Goal: Task Accomplishment & Management: Manage account settings

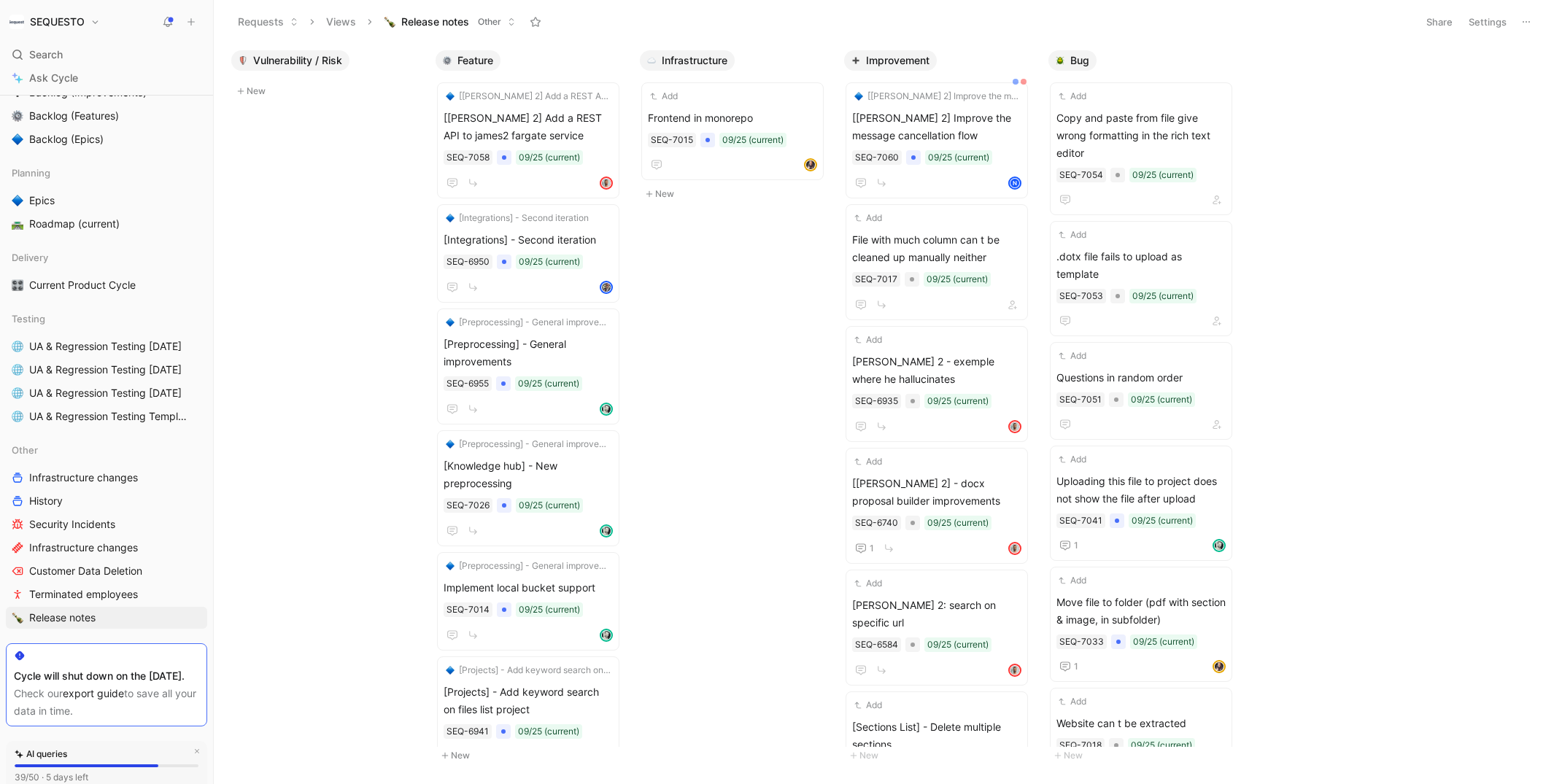
scroll to position [244, 0]
click at [85, 286] on span "Current Product Cycle" at bounding box center [82, 286] width 106 height 15
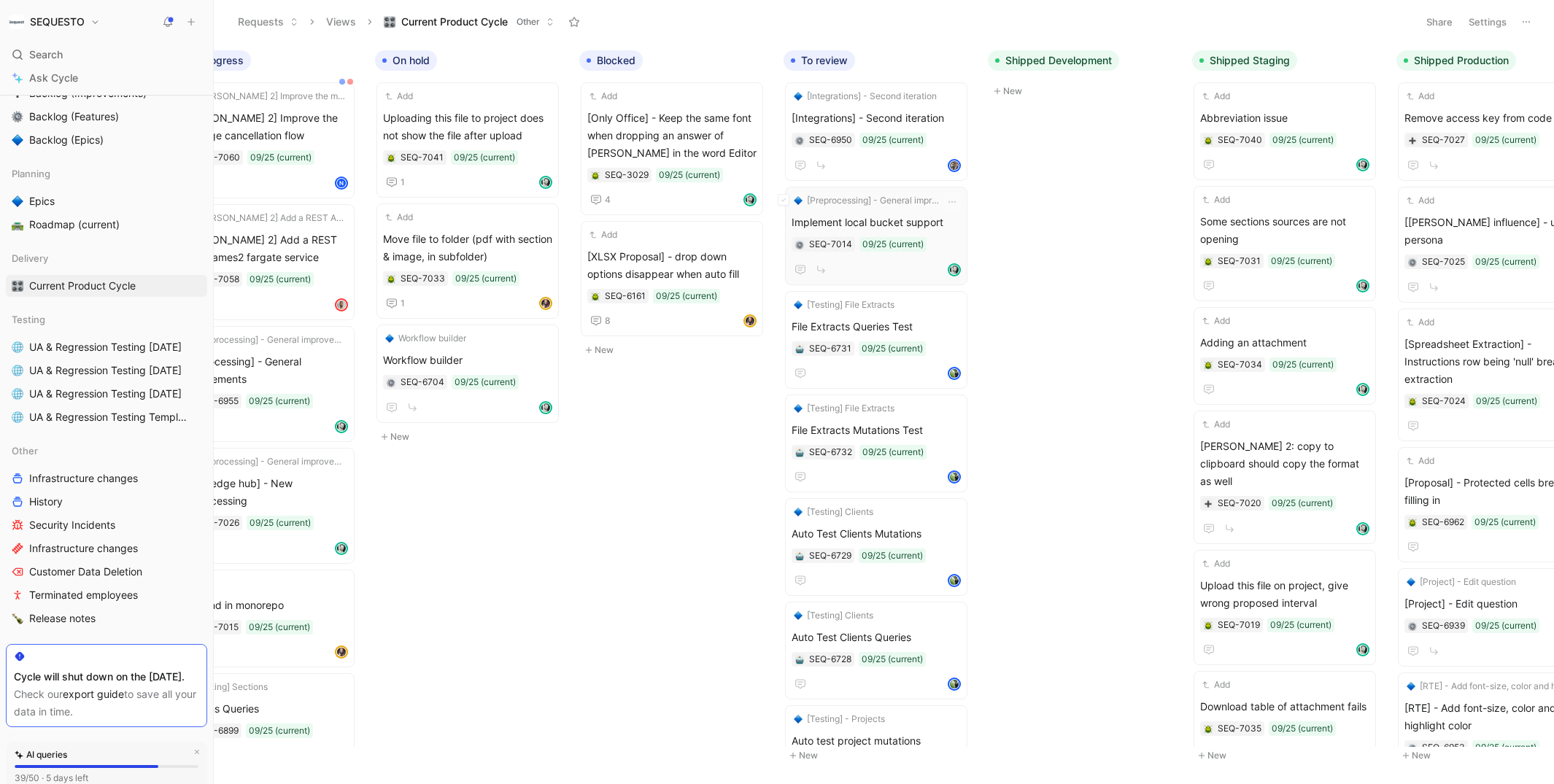
scroll to position [0, 431]
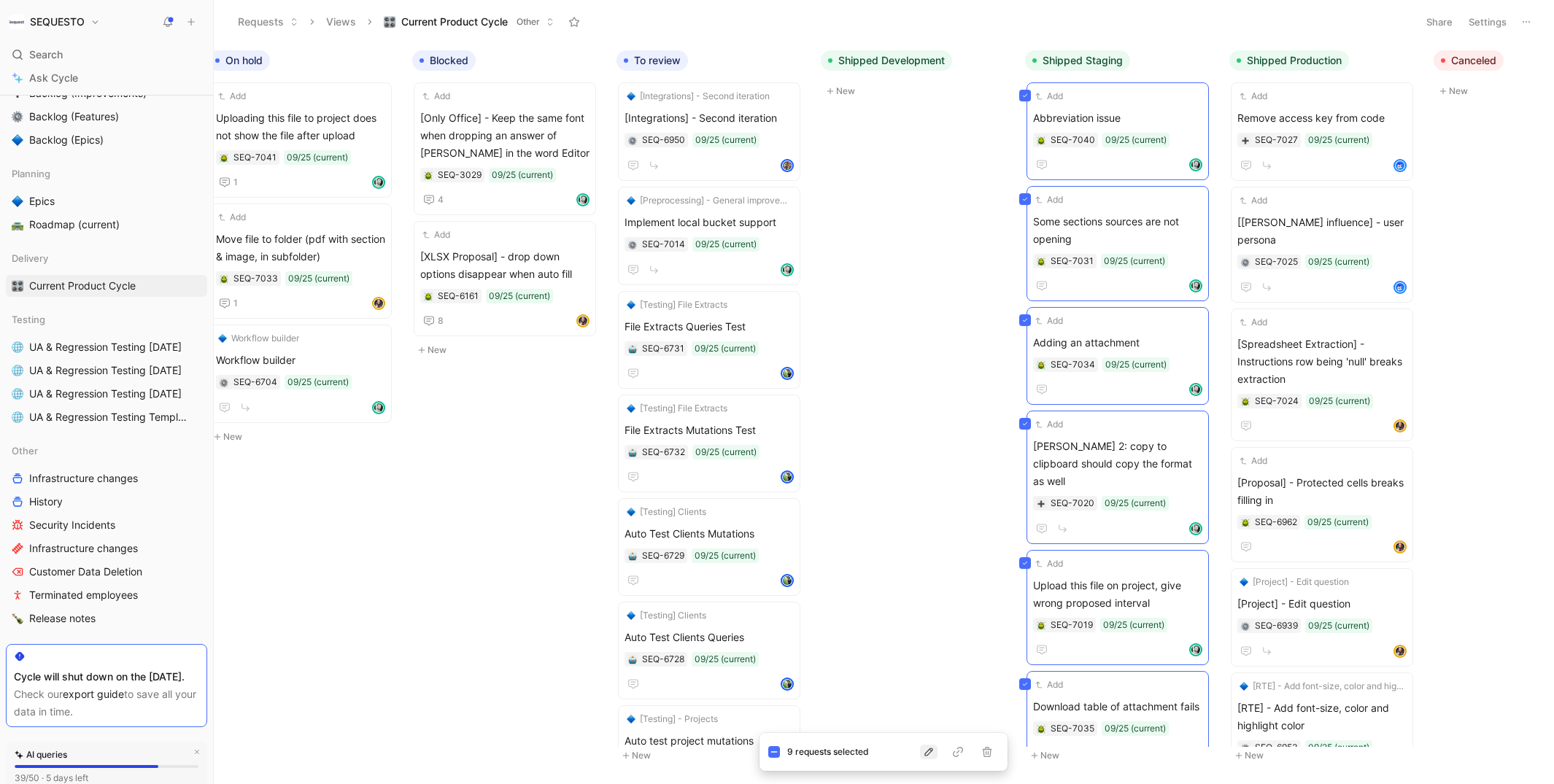
click at [929, 757] on icon "button" at bounding box center [928, 751] width 11 height 11
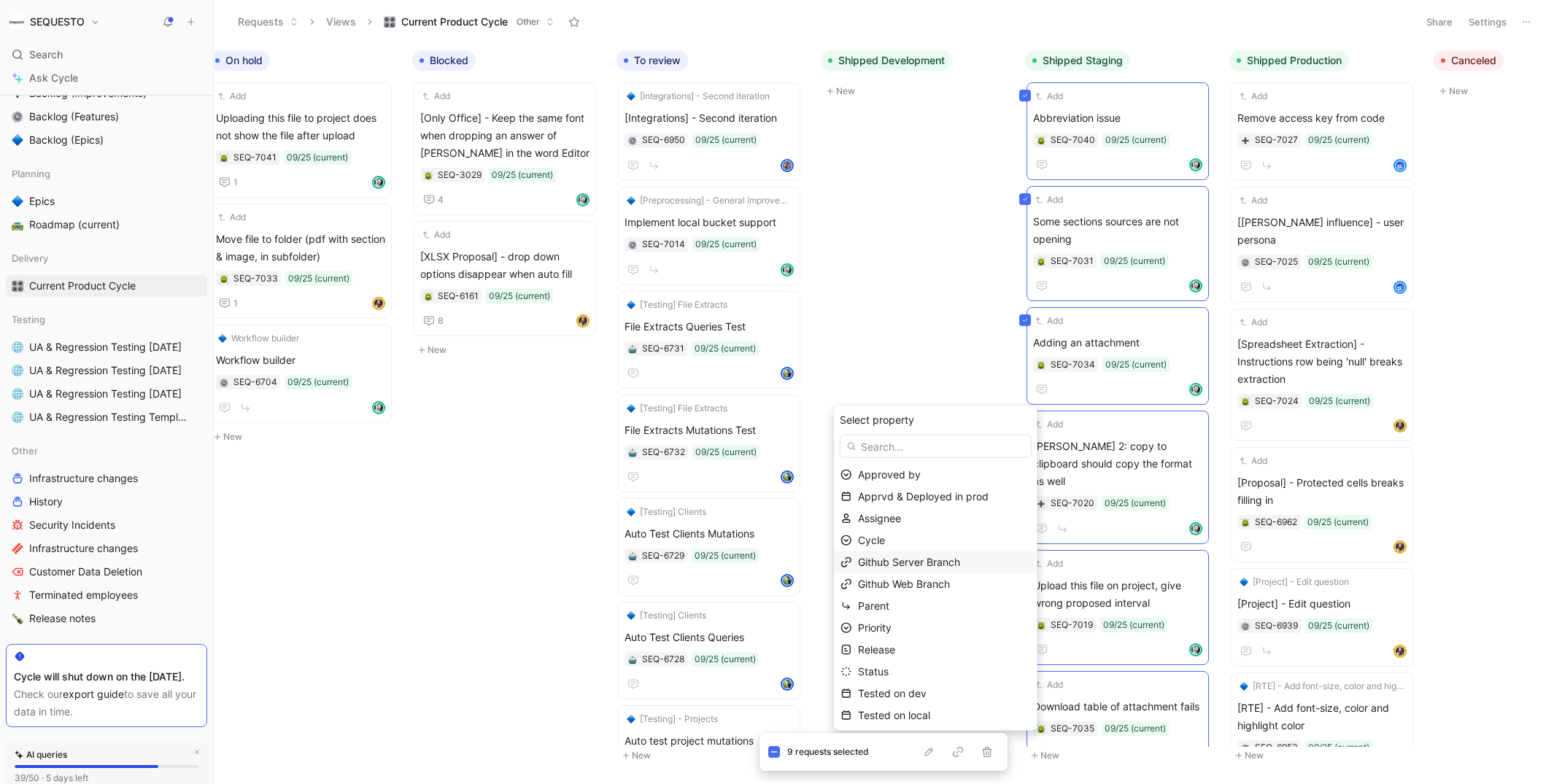
scroll to position [44, 0]
click at [904, 715] on span "Tested on staging" at bounding box center [900, 715] width 86 height 12
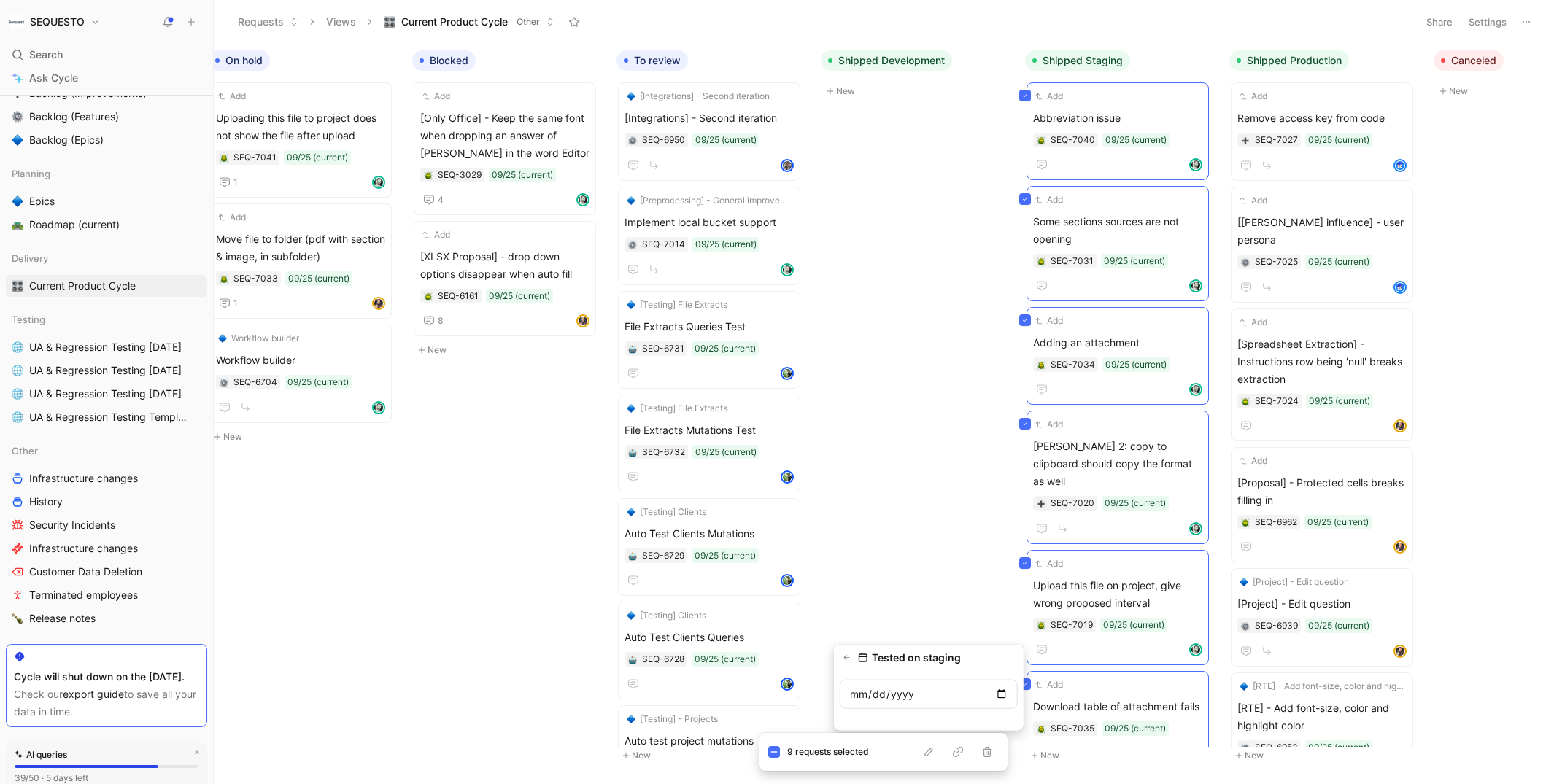
click at [999, 692] on input "date" at bounding box center [928, 694] width 178 height 29
type input "[DATE]"
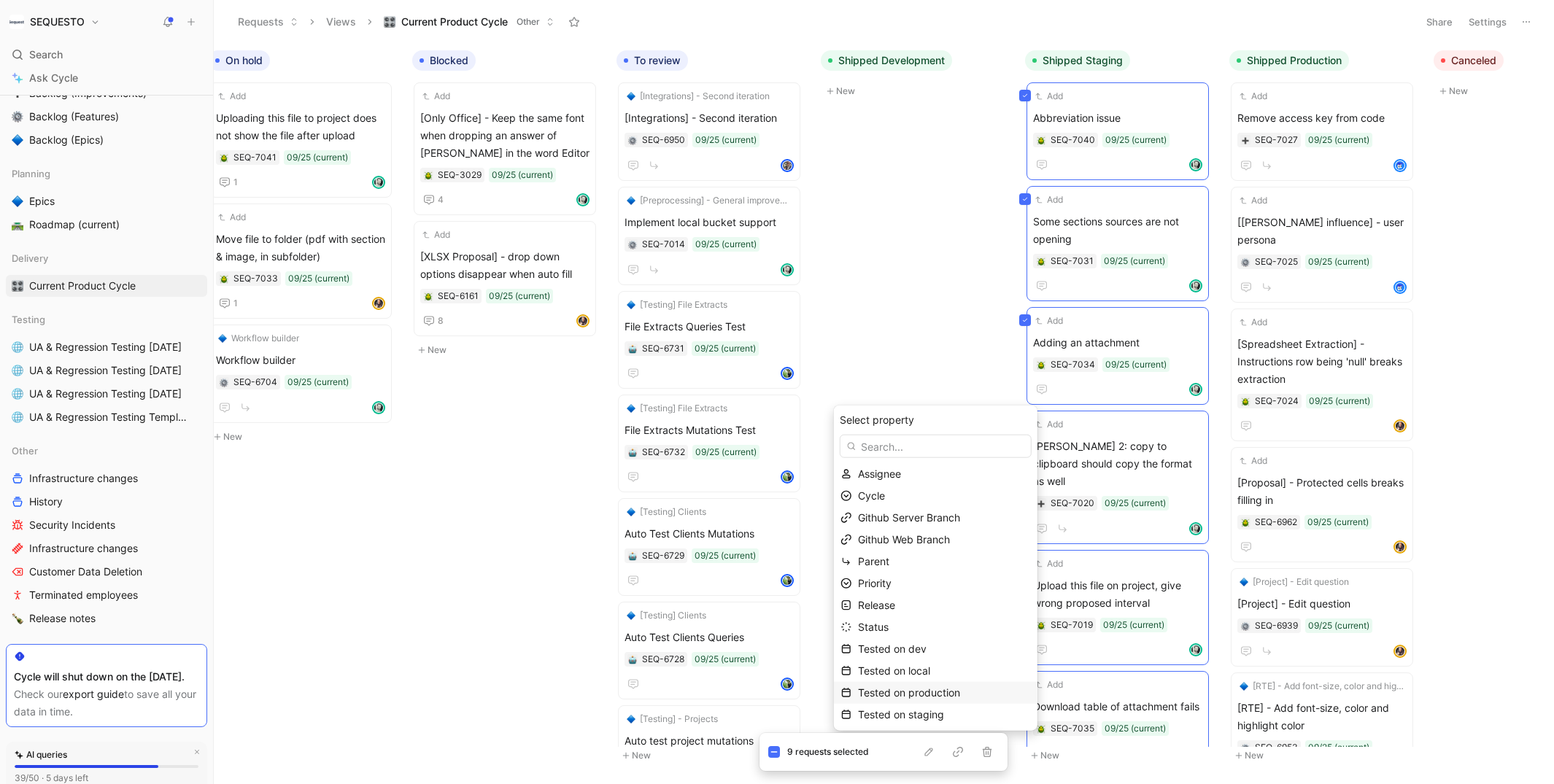
click at [939, 695] on span "Tested on production" at bounding box center [909, 692] width 102 height 12
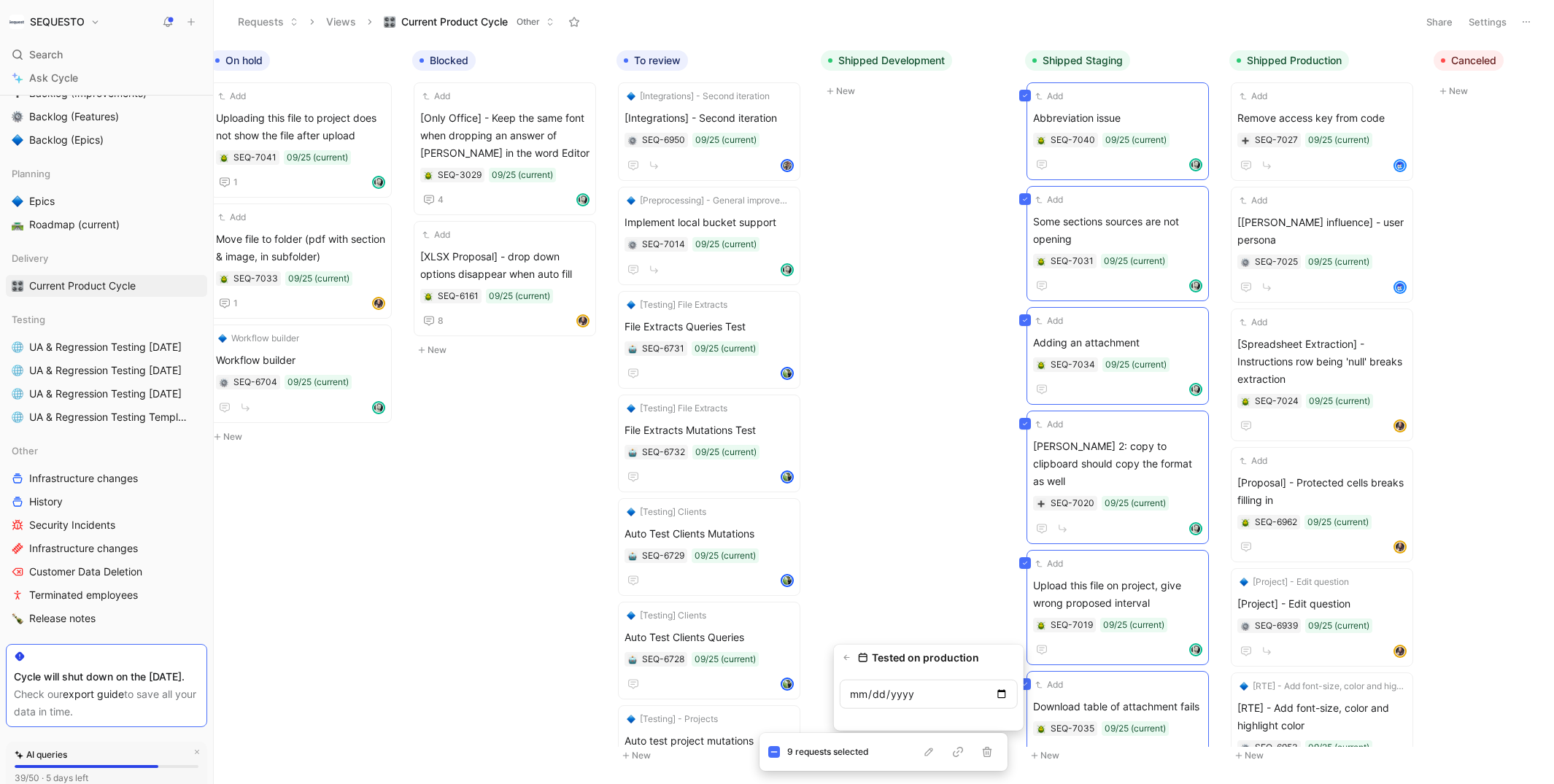
click at [1001, 693] on input "date" at bounding box center [928, 694] width 178 height 29
type input "[DATE]"
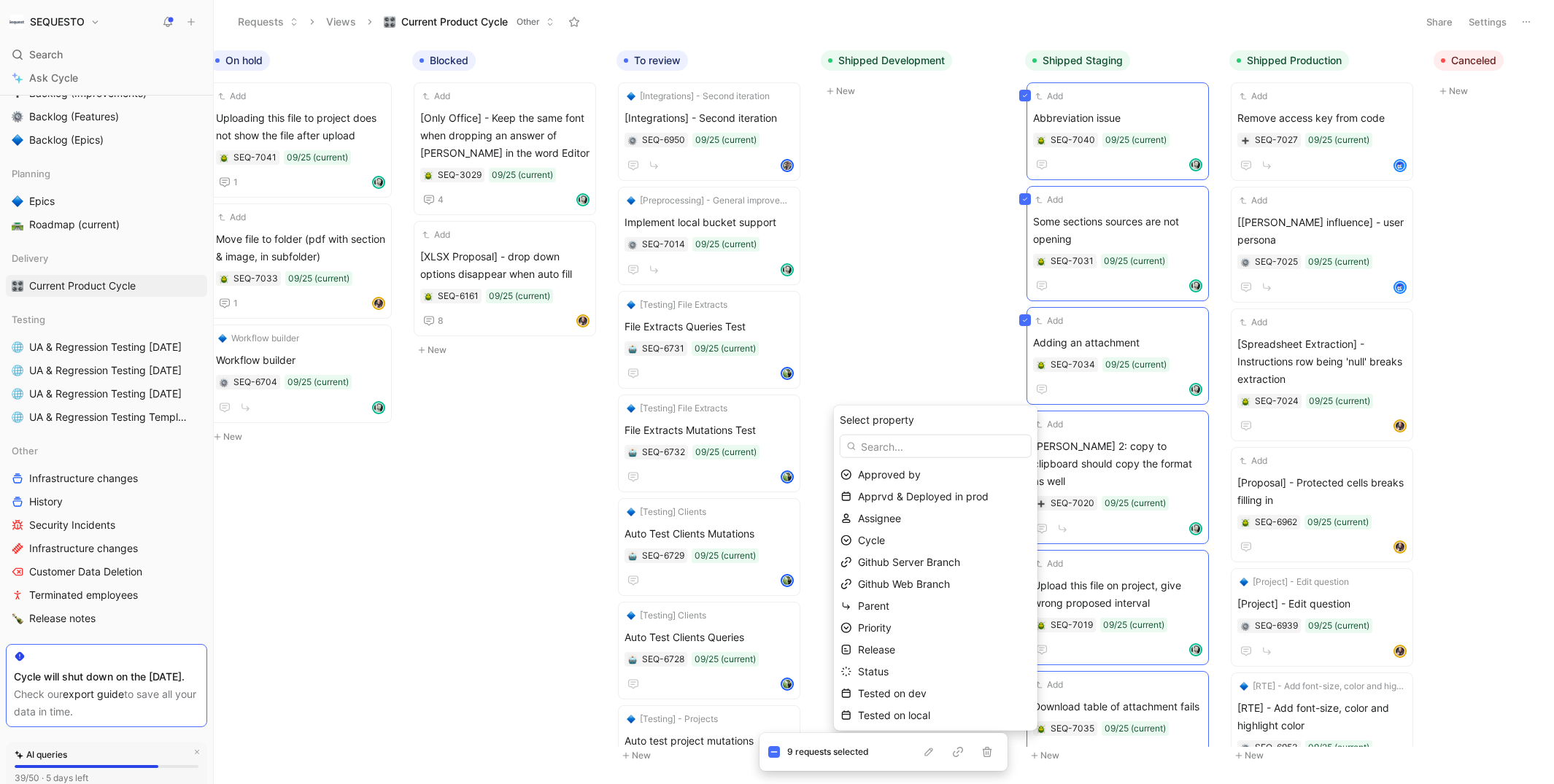
click at [896, 473] on span "Approved by" at bounding box center [889, 474] width 63 height 12
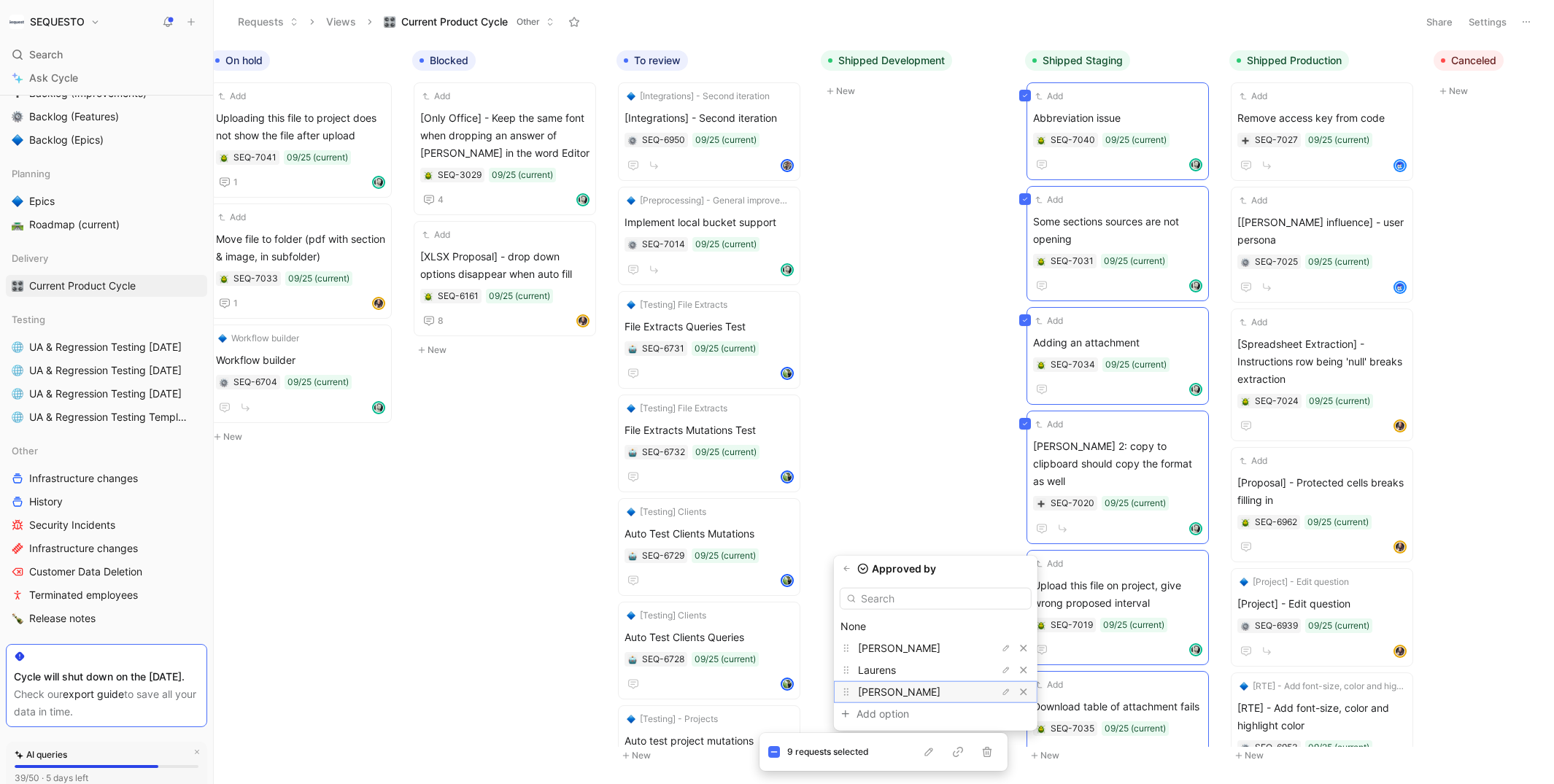
click at [884, 689] on span "[PERSON_NAME]" at bounding box center [899, 692] width 82 height 12
click at [925, 752] on icon "button" at bounding box center [928, 751] width 11 height 11
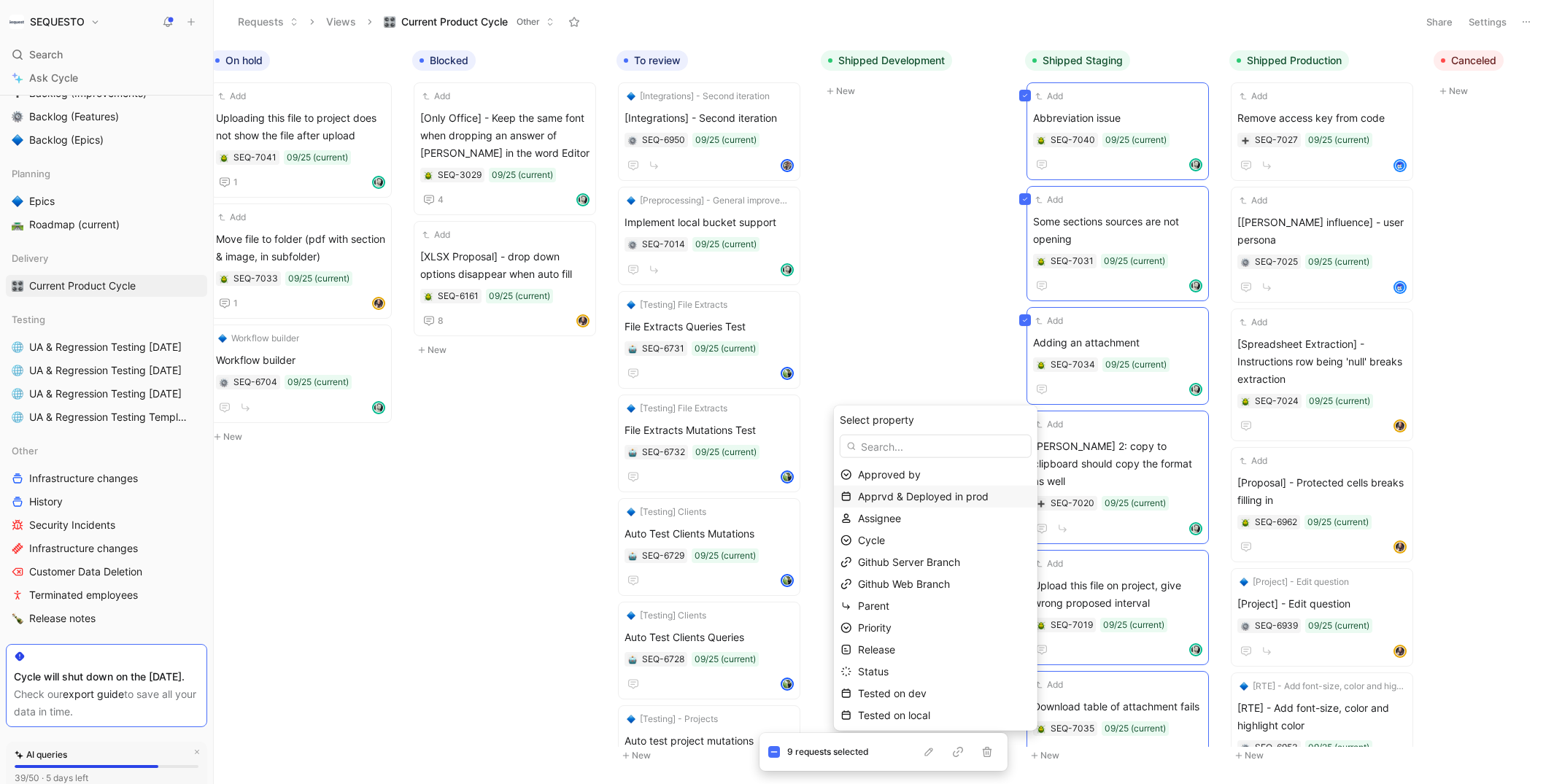
click at [983, 500] on span "Apprvd & Deployed in prod" at bounding box center [922, 496] width 131 height 12
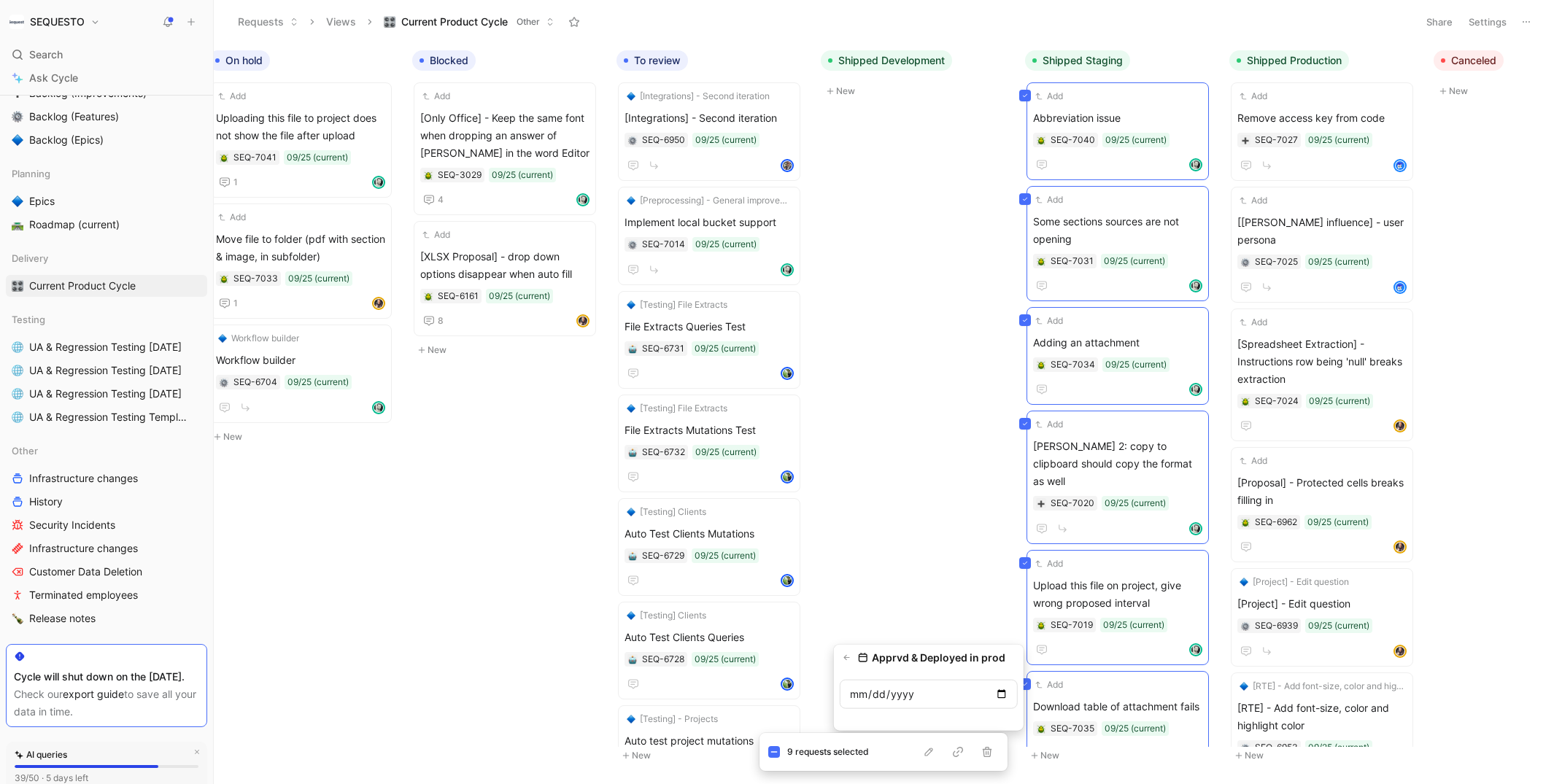
click at [1001, 693] on input "date" at bounding box center [928, 694] width 178 height 29
type input "[DATE]"
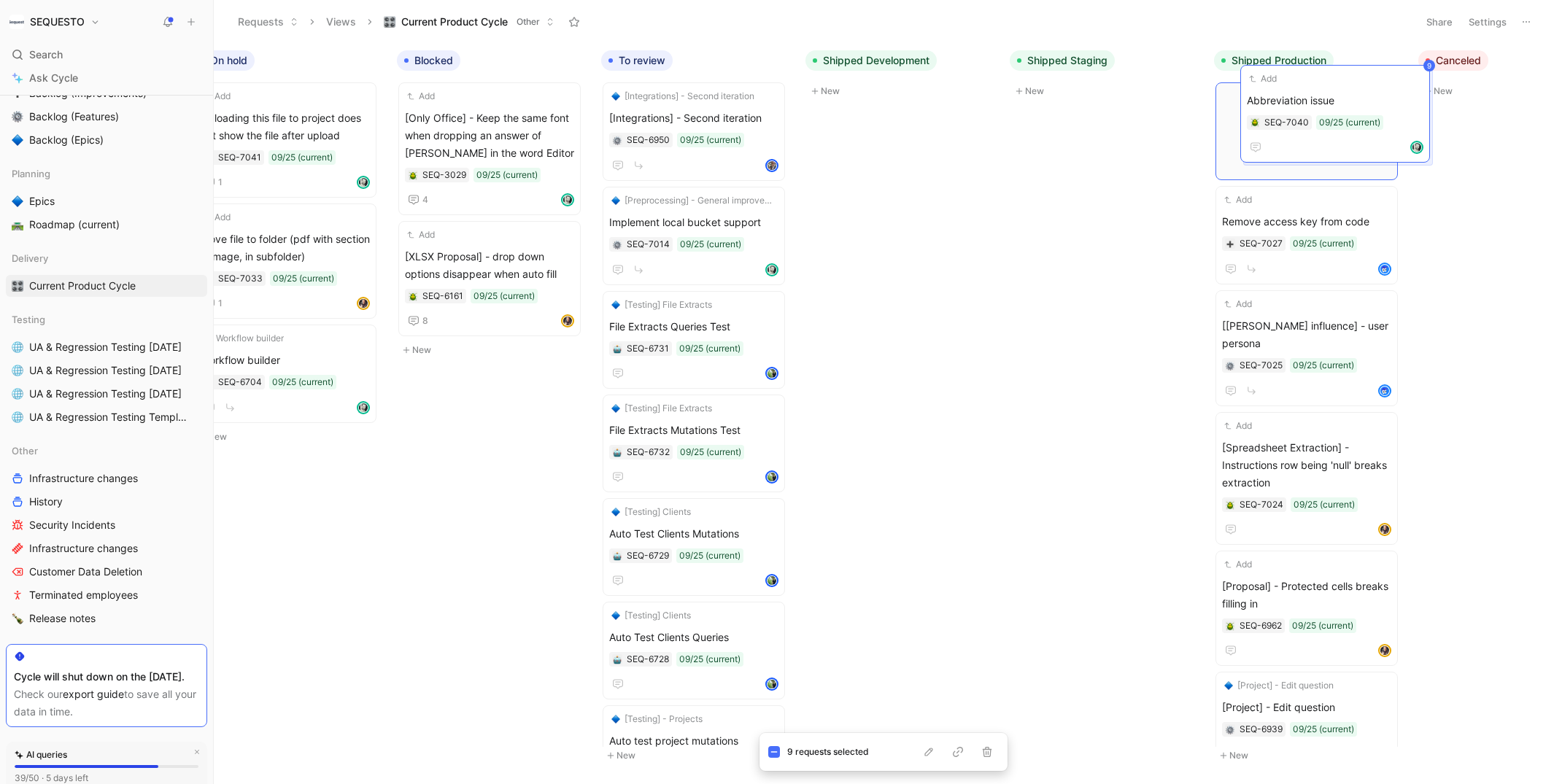
drag, startPoint x: 1084, startPoint y: 109, endPoint x: 1298, endPoint y: 92, distance: 214.7
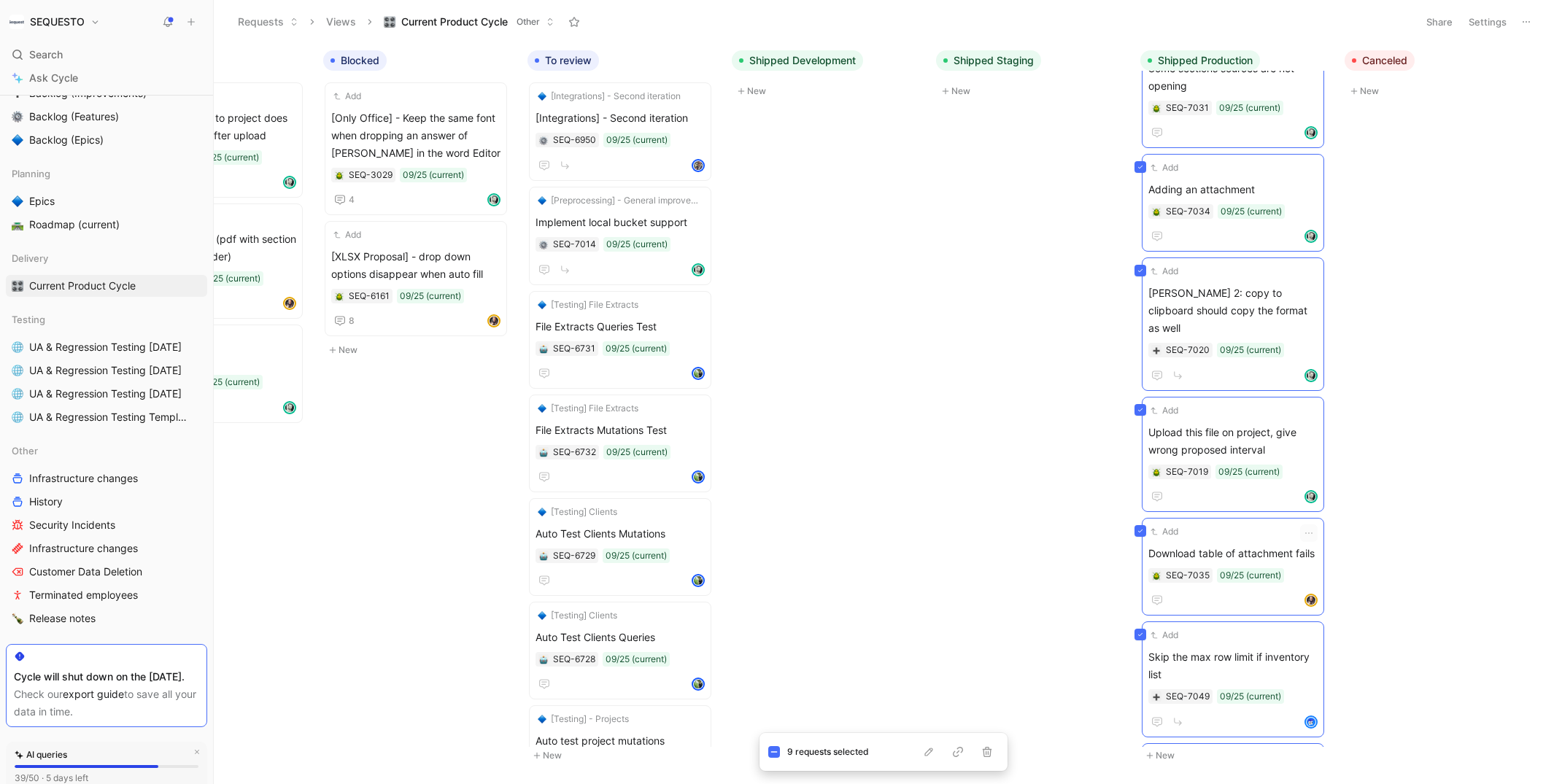
scroll to position [0, 0]
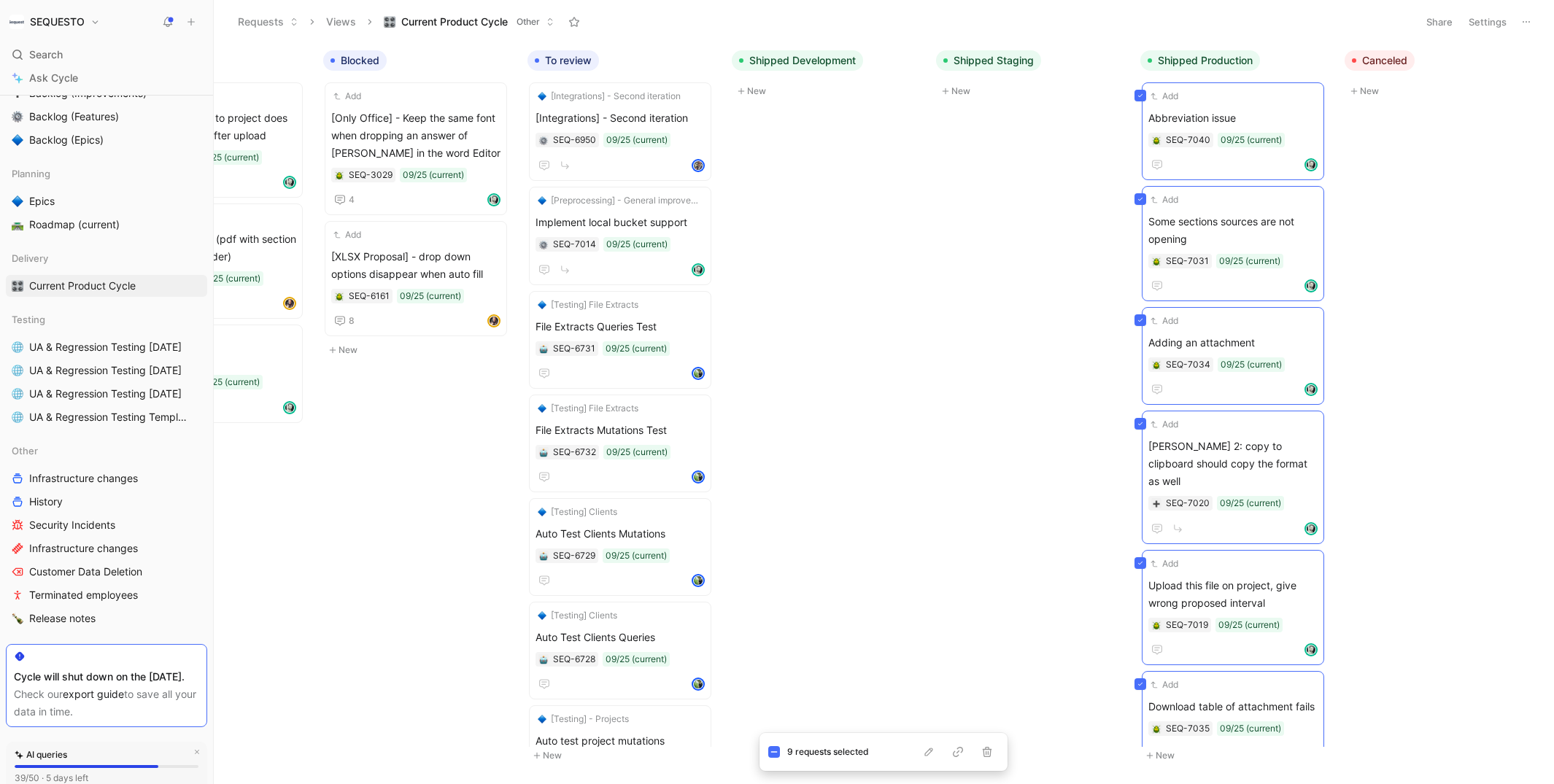
click at [1009, 370] on div "To do Add Copy and paste from file give wrong formatting in the rich text edito…" at bounding box center [884, 413] width 1340 height 740
